Goal: Transaction & Acquisition: Purchase product/service

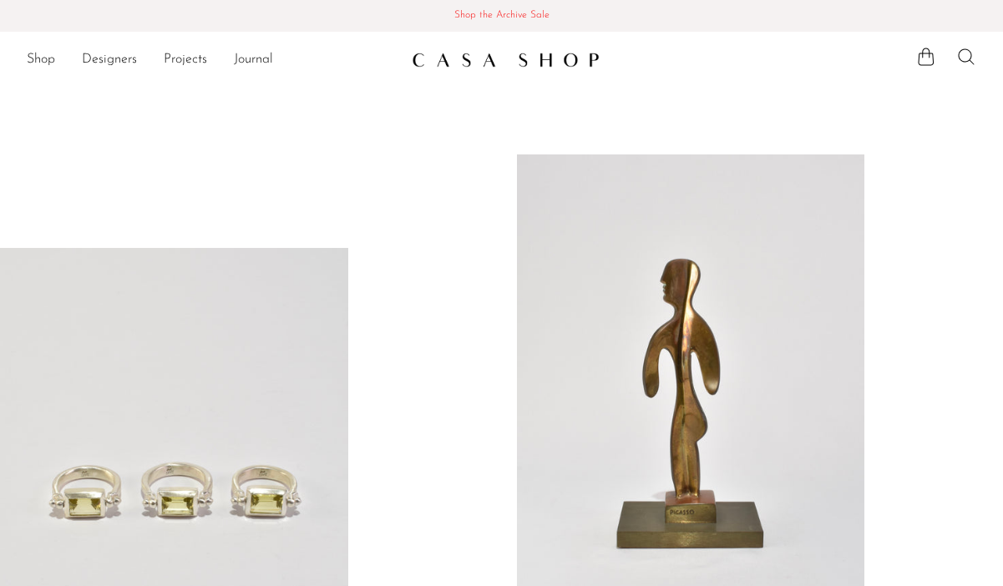
click at [968, 53] on icon at bounding box center [966, 57] width 20 height 20
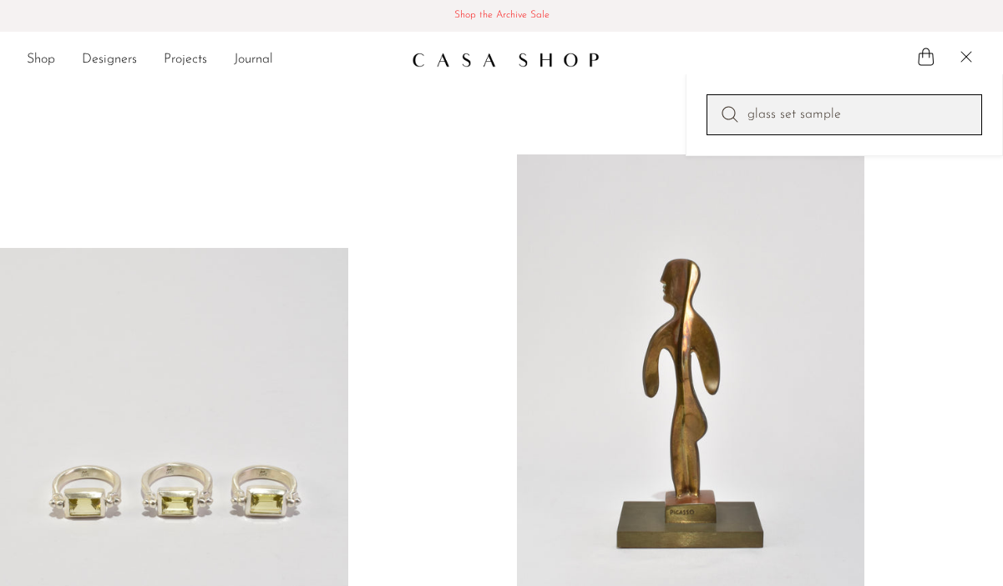
type input "glass set sample"
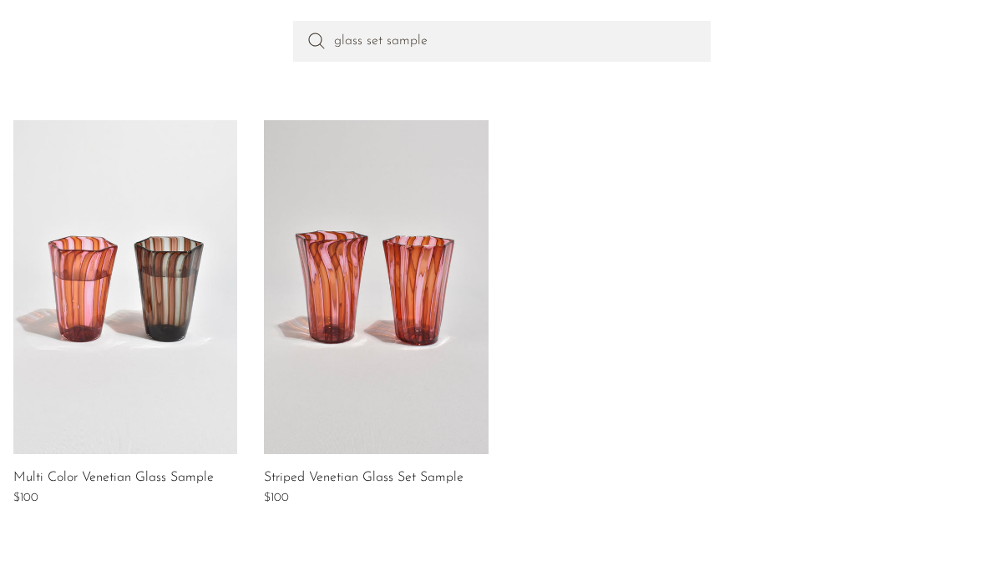
scroll to position [222, 0]
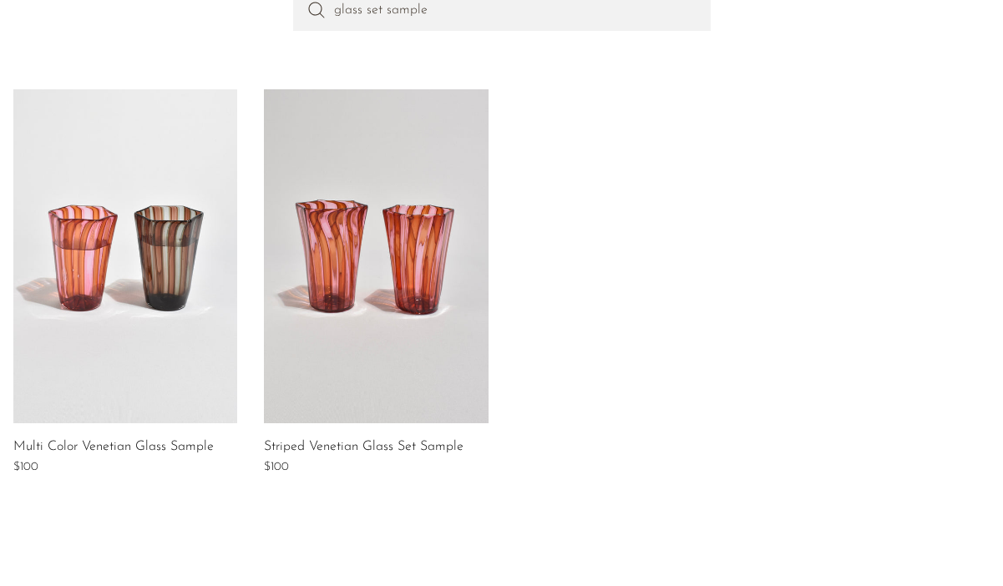
click at [377, 272] on link at bounding box center [376, 256] width 224 height 334
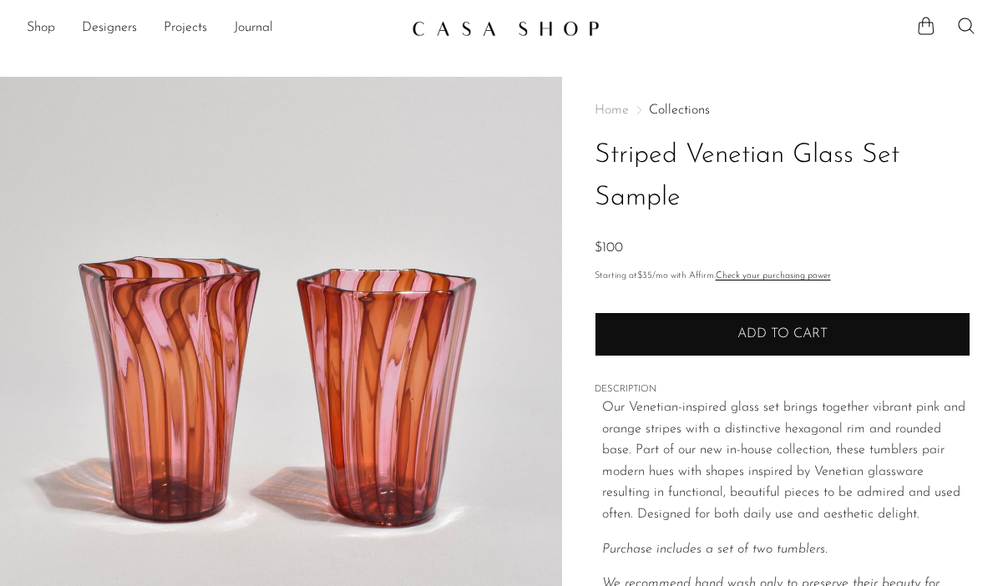
click at [785, 337] on span "Add to cart" at bounding box center [783, 333] width 90 height 13
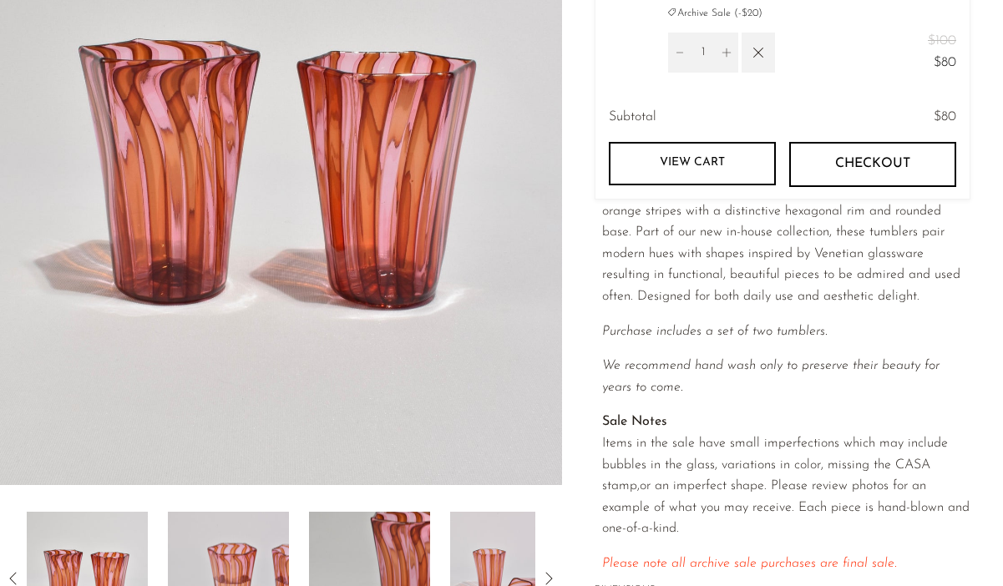
scroll to position [219, 0]
